Goal: Check status

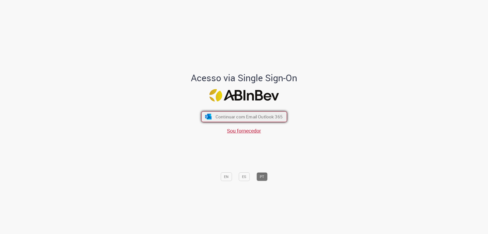
click at [258, 114] on span "Continuar com Email Outlook 365" at bounding box center [248, 117] width 67 height 6
